Goal: Information Seeking & Learning: Understand process/instructions

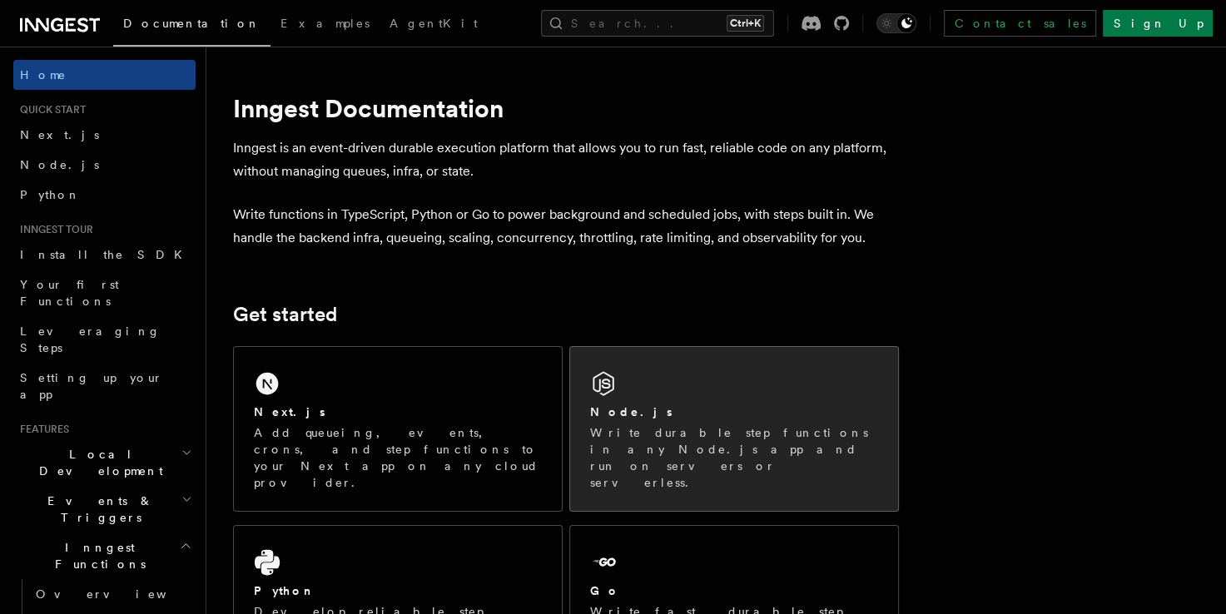
click at [799, 424] on p "Write durable step functions in any Node.js app and run on servers or serverles…" at bounding box center [734, 457] width 288 height 67
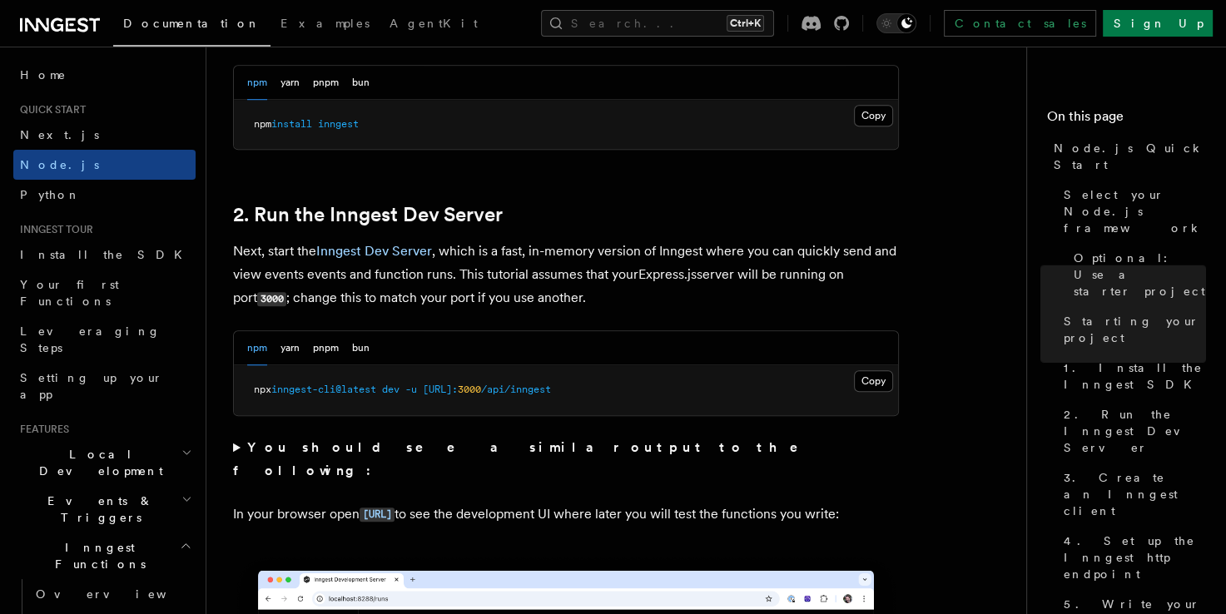
scroll to position [1165, 0]
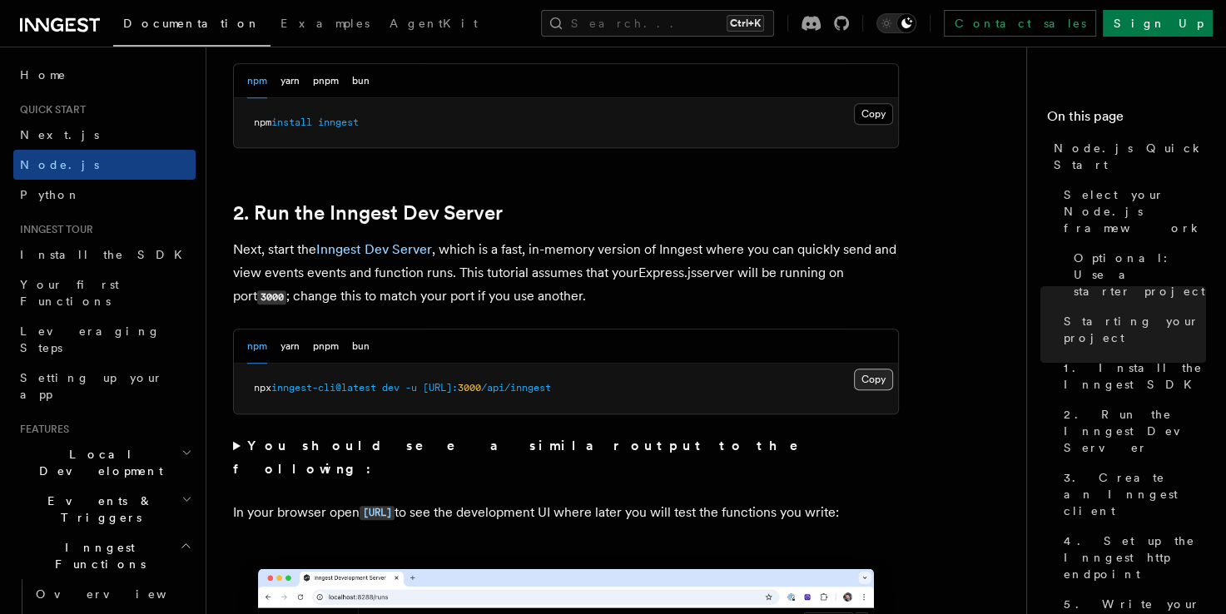
click at [876, 384] on button "Copy Copied" at bounding box center [873, 380] width 39 height 22
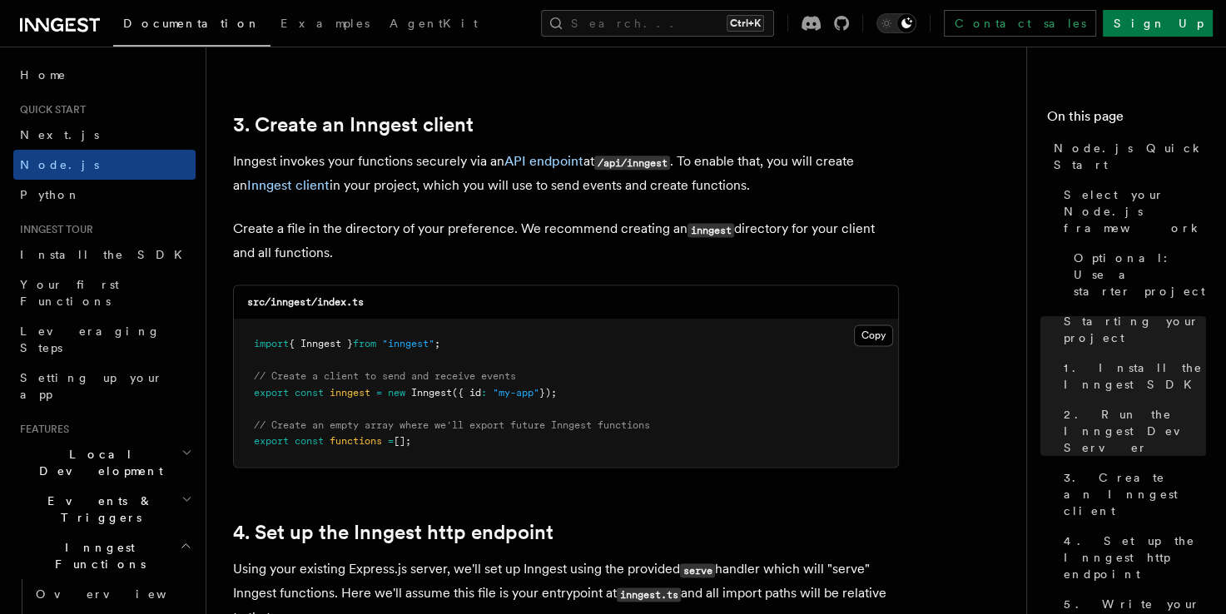
scroll to position [2081, 0]
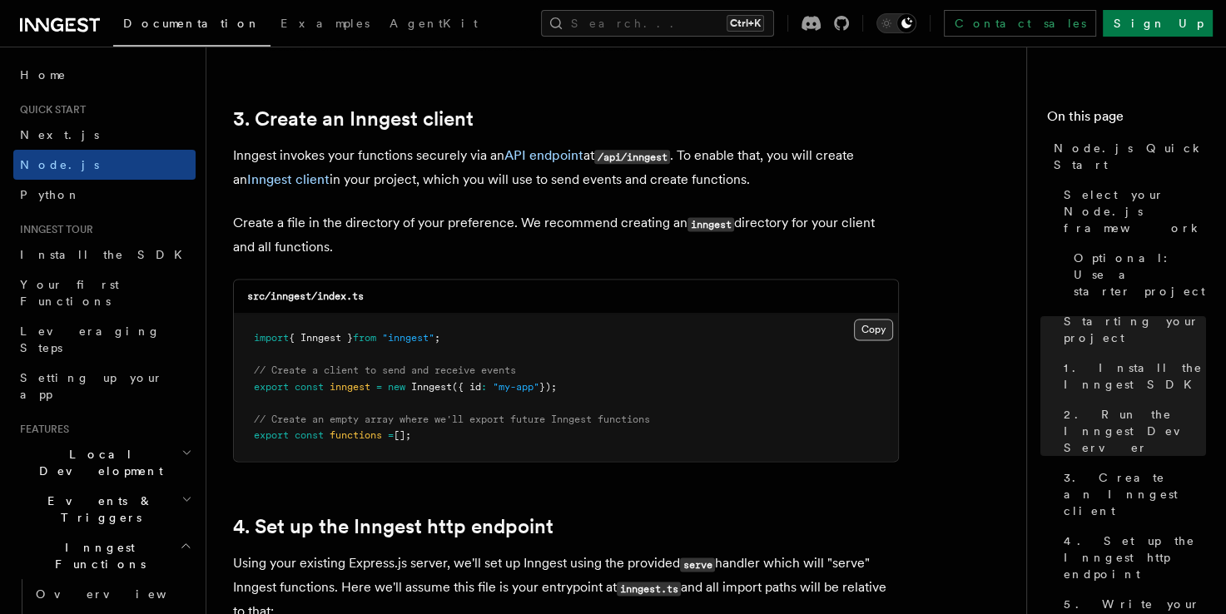
click at [854, 326] on button "Copy Copied" at bounding box center [873, 330] width 39 height 22
click at [872, 331] on button "Copy Copied" at bounding box center [873, 330] width 39 height 22
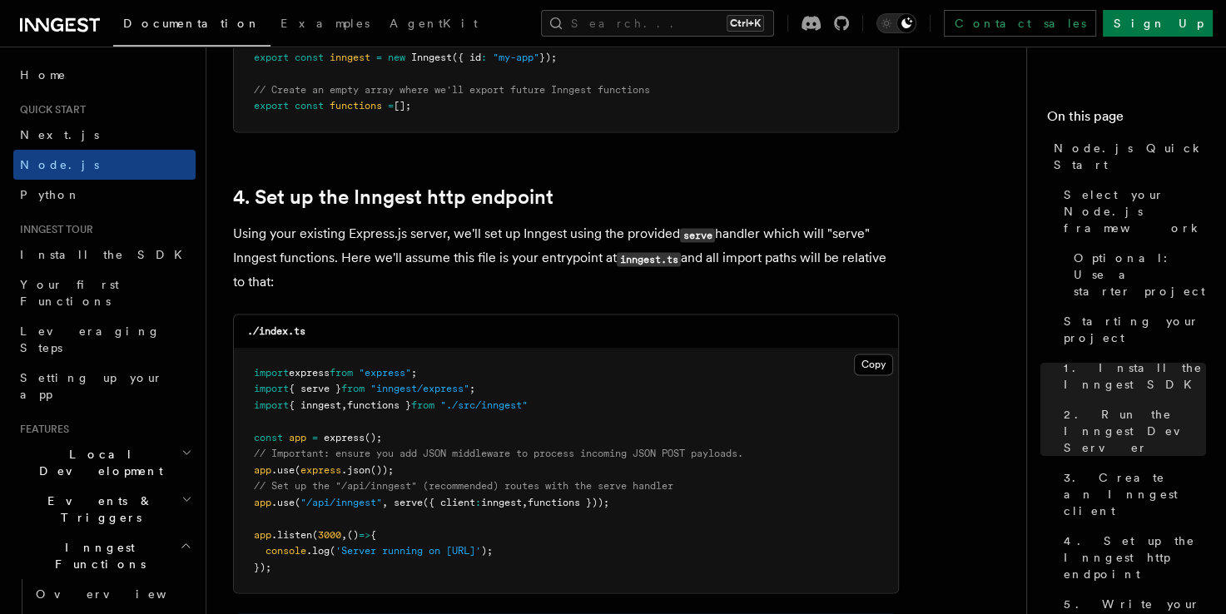
scroll to position [2414, 0]
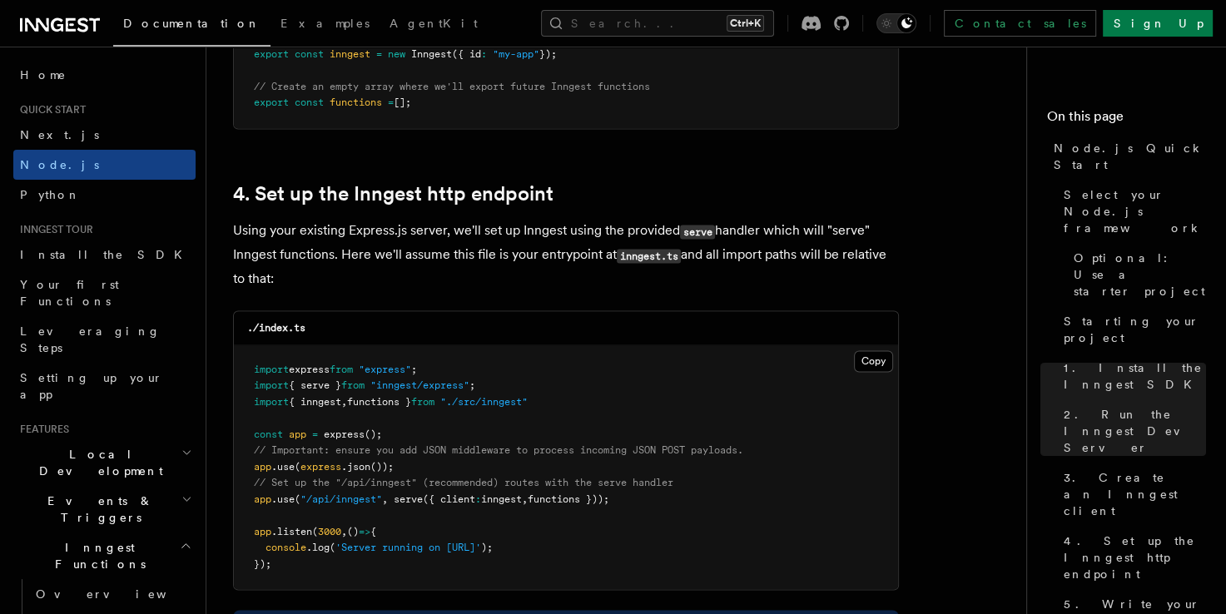
click at [373, 500] on span ""/api/inngest"" at bounding box center [341, 500] width 82 height 12
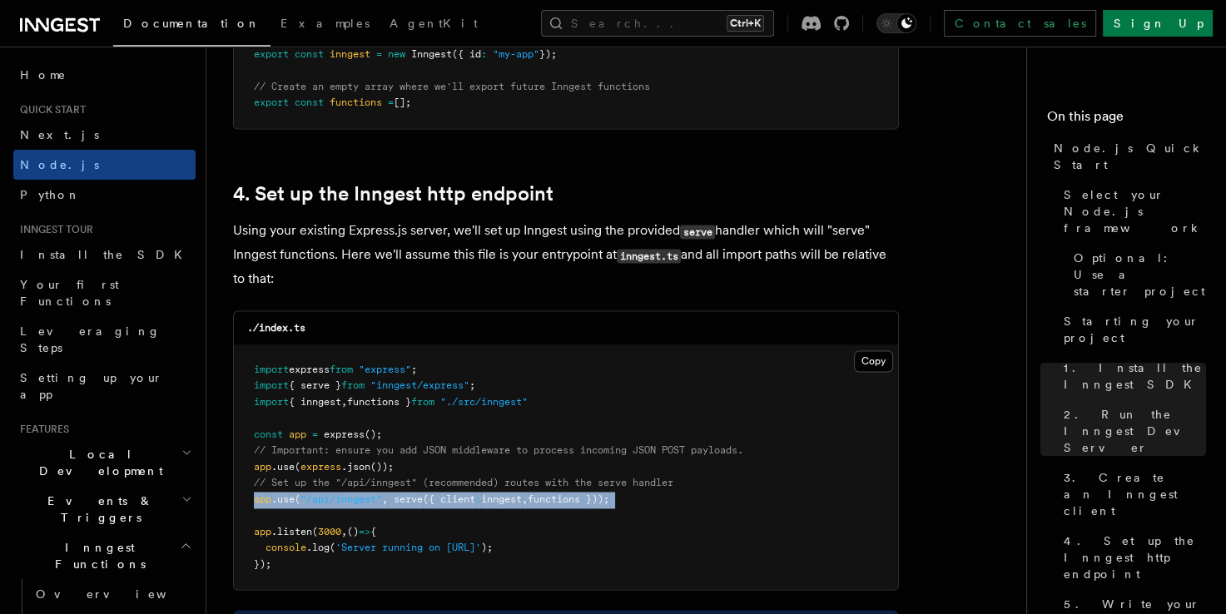
click at [373, 500] on span ""/api/inngest"" at bounding box center [341, 500] width 82 height 12
drag, startPoint x: 373, startPoint y: 500, endPoint x: 305, endPoint y: 514, distance: 68.9
click at [305, 514] on pre "import express from "express" ; import { serve } from "inngest/express" ; impor…" at bounding box center [566, 467] width 664 height 245
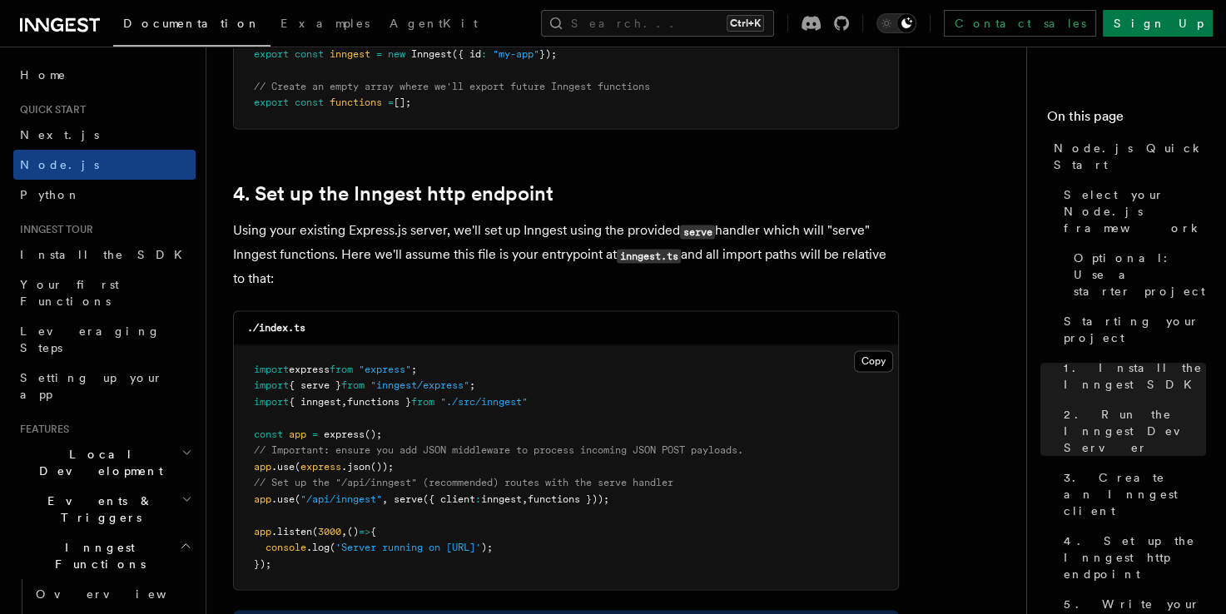
click at [247, 484] on pre "import express from "express" ; import { serve } from "inngest/express" ; impor…" at bounding box center [566, 467] width 664 height 245
drag, startPoint x: 332, startPoint y: 508, endPoint x: 682, endPoint y: 504, distance: 349.6
click at [682, 504] on pre "import express from "express" ; import { serve } from "inngest/express" ; impor…" at bounding box center [566, 467] width 664 height 245
copy code "// Set up the "/api/inngest" (recommended) routes with the serve handler app .u…"
click at [782, 479] on pre "import express from "express" ; import { serve } from "inngest/express" ; impor…" at bounding box center [566, 467] width 664 height 245
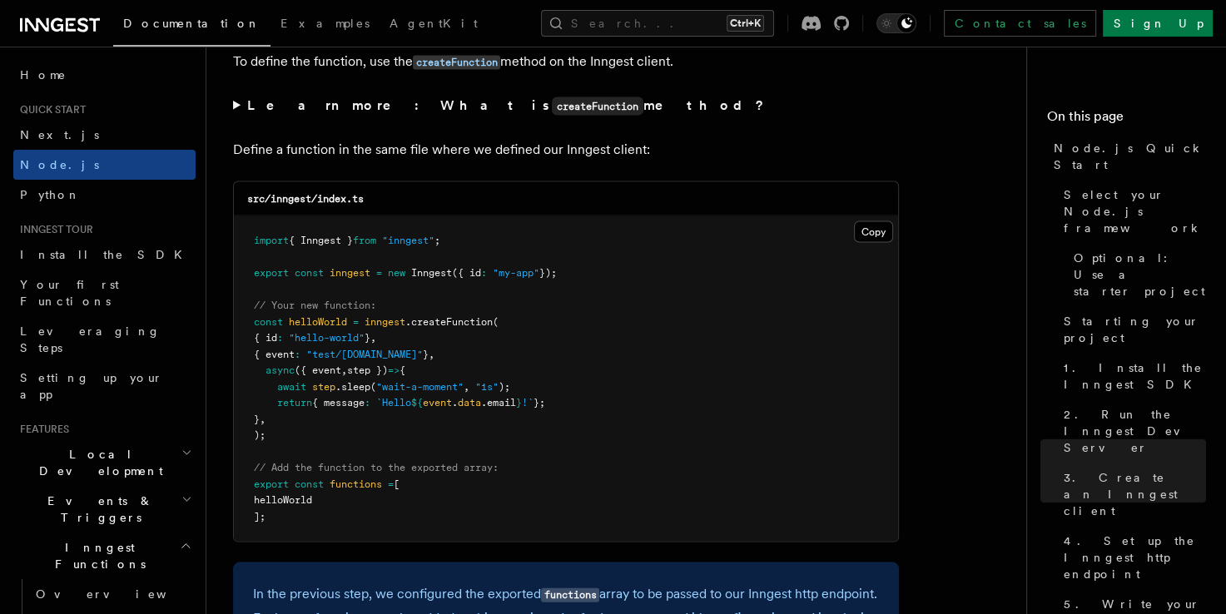
scroll to position [3246, 0]
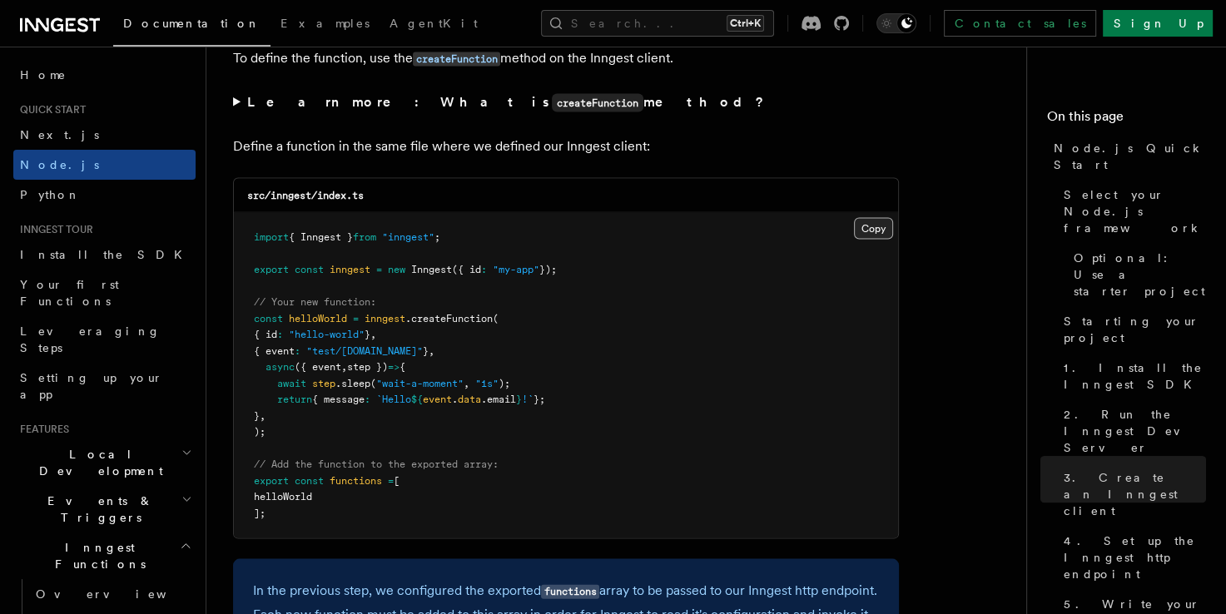
click at [862, 237] on button "Copy Copied" at bounding box center [873, 229] width 39 height 22
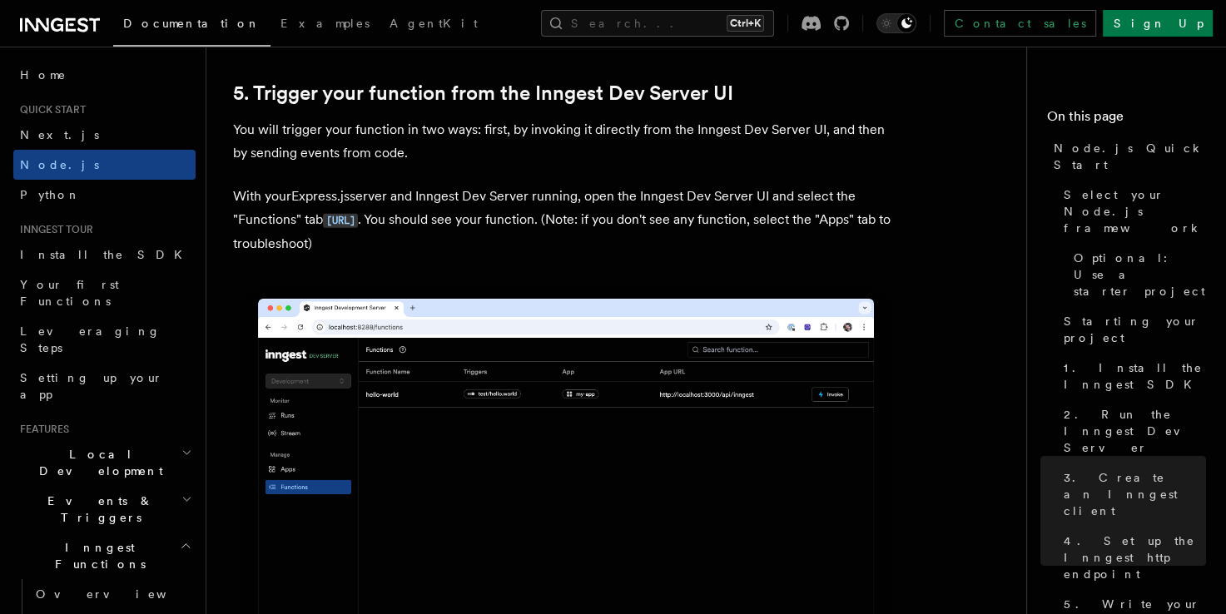
scroll to position [3912, 0]
